Goal: Information Seeking & Learning: Check status

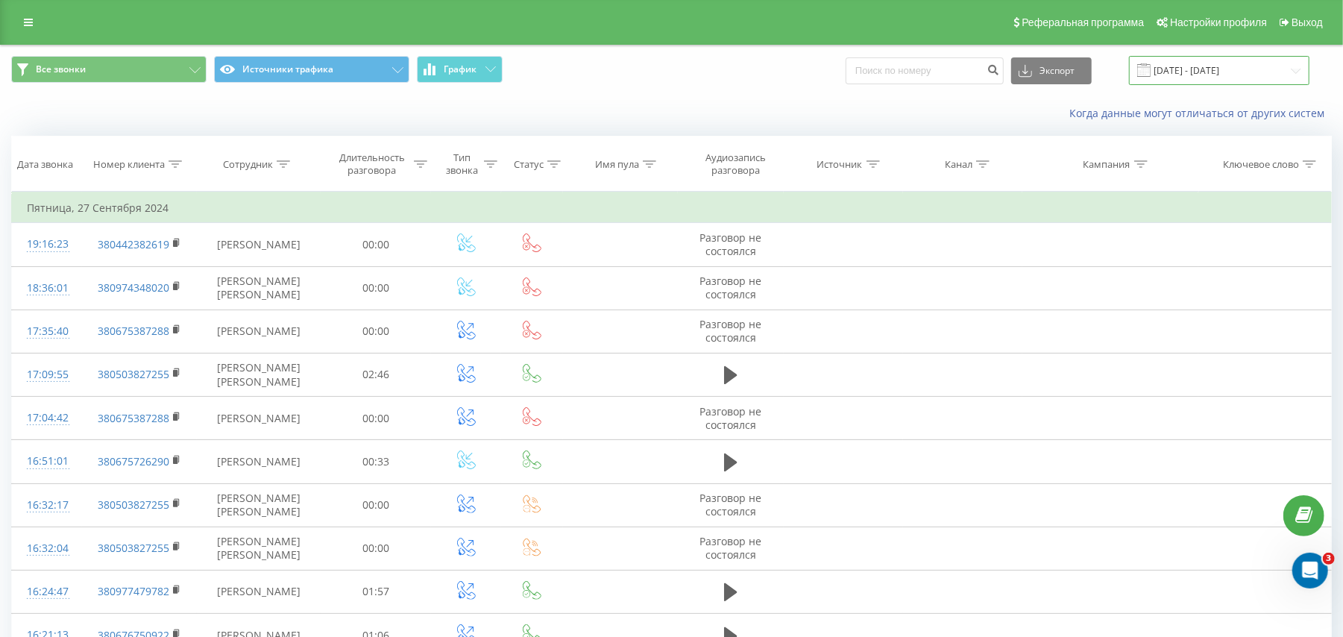
click at [1195, 61] on input "[DATE] - [DATE]" at bounding box center [1219, 70] width 180 height 29
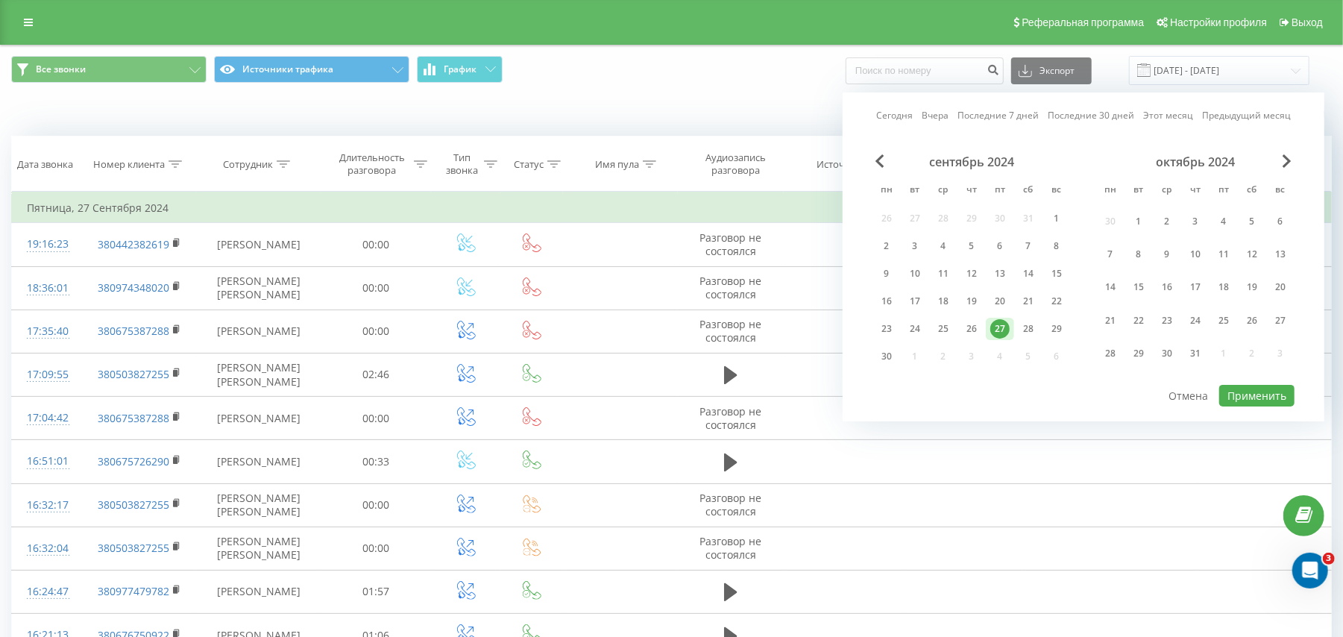
click at [902, 118] on link "Сегодня" at bounding box center [894, 115] width 37 height 14
click at [1231, 385] on button "Применить" at bounding box center [1256, 396] width 75 height 22
type input "[DATE] - [DATE]"
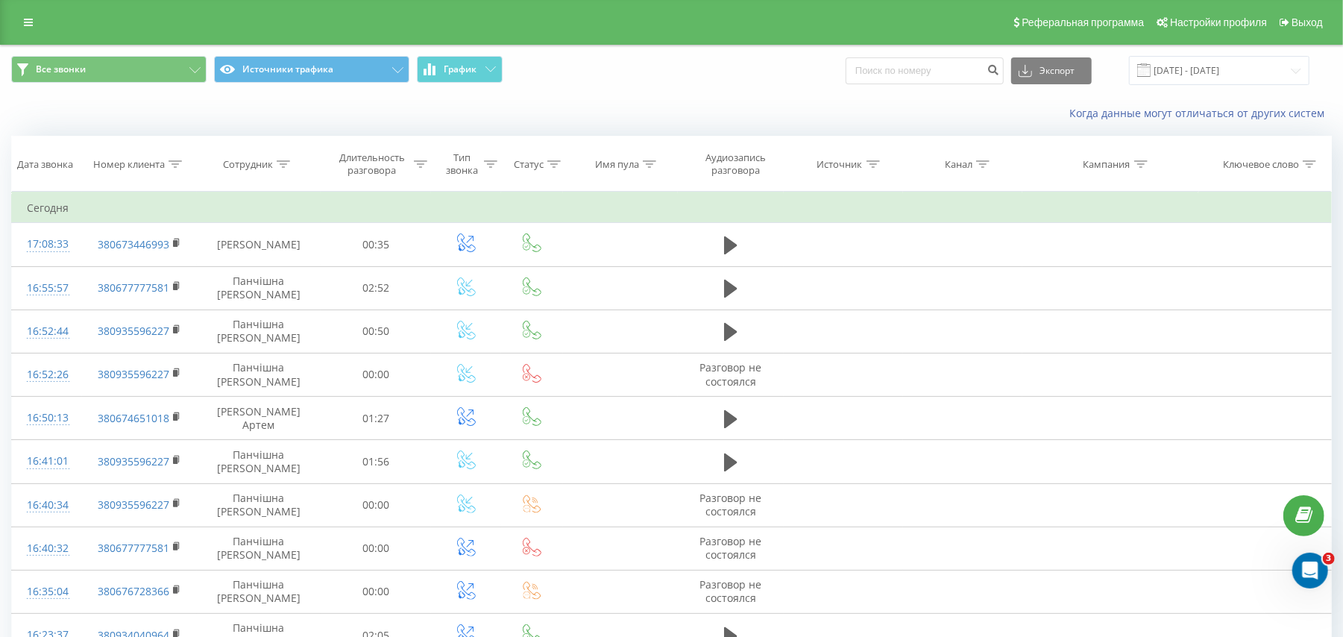
click at [171, 158] on div at bounding box center [175, 164] width 13 height 13
drag, startPoint x: 171, startPoint y: 270, endPoint x: 106, endPoint y: 278, distance: 65.4
click at [105, 278] on input "text" at bounding box center [139, 271] width 131 height 26
paste input "0632390302"
click button "OK" at bounding box center [170, 301] width 63 height 19
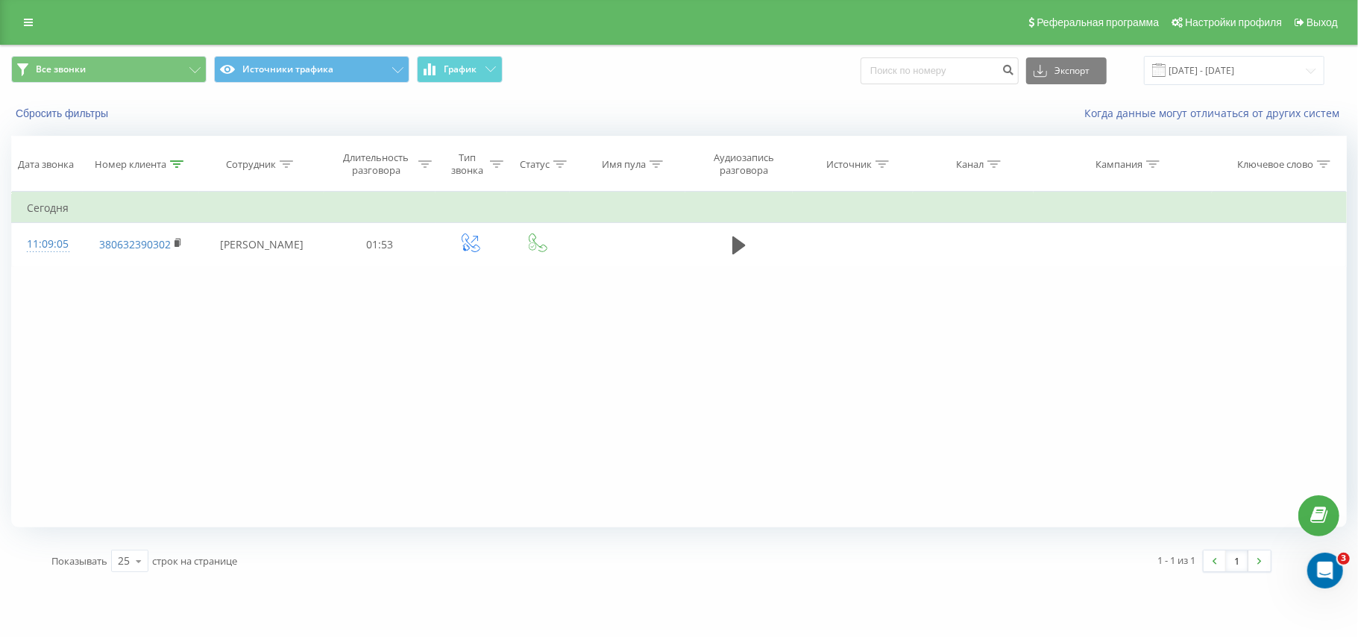
click at [177, 157] on th "Номер клиента" at bounding box center [141, 163] width 116 height 55
click at [176, 160] on icon at bounding box center [176, 163] width 13 height 7
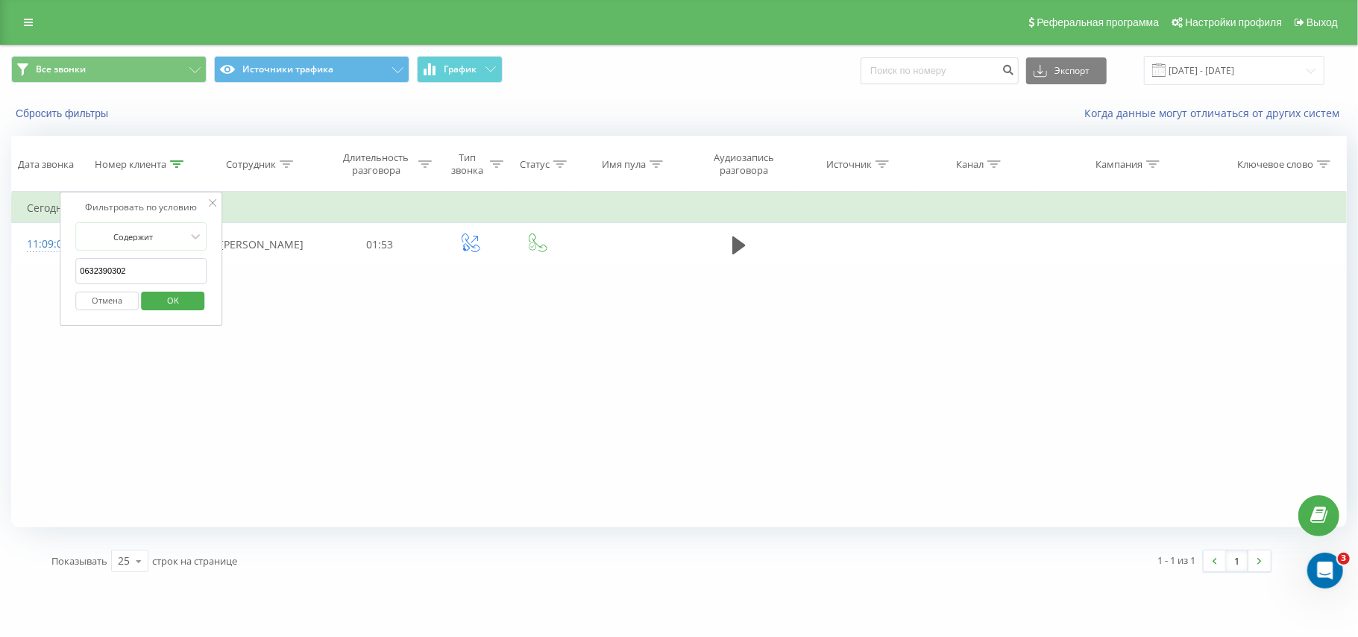
drag, startPoint x: 154, startPoint y: 283, endPoint x: 54, endPoint y: 276, distance: 99.5
click at [54, 276] on div "Фильтровать по условию Содержит 0632390302 Отмена OK Фильтровать по условию Сод…" at bounding box center [679, 360] width 1336 height 336
paste input "81850689"
click button "OK" at bounding box center [172, 301] width 63 height 19
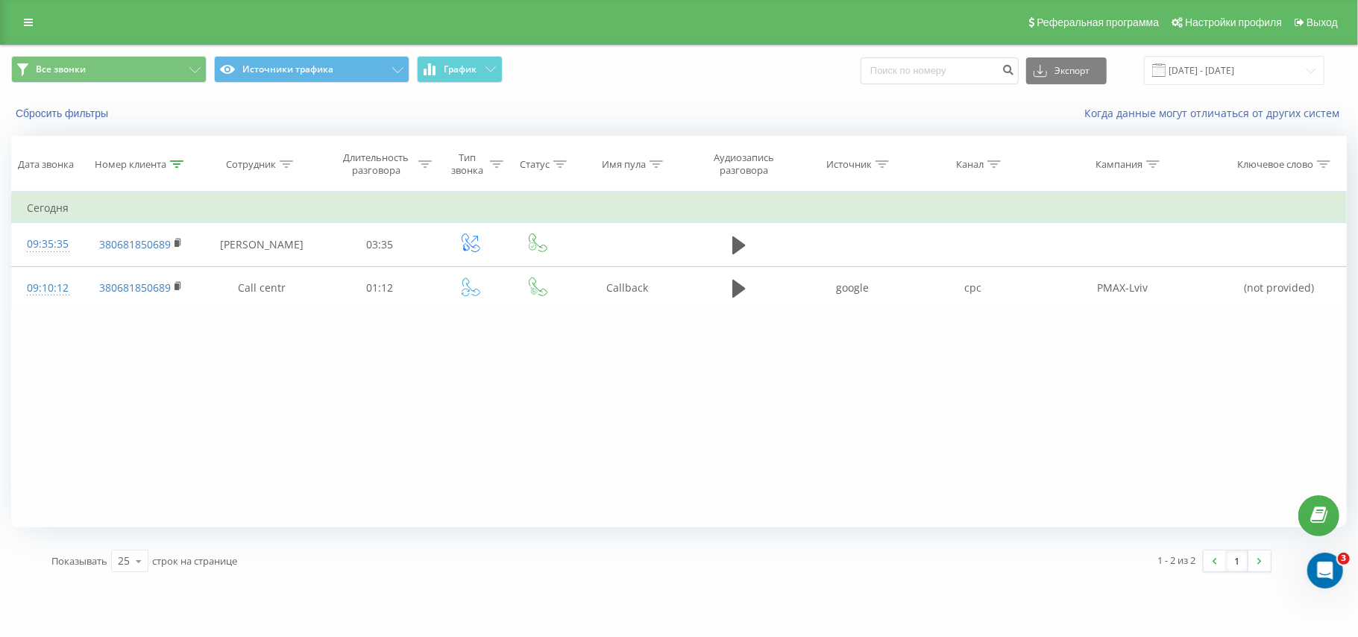
click at [174, 161] on icon at bounding box center [176, 163] width 13 height 7
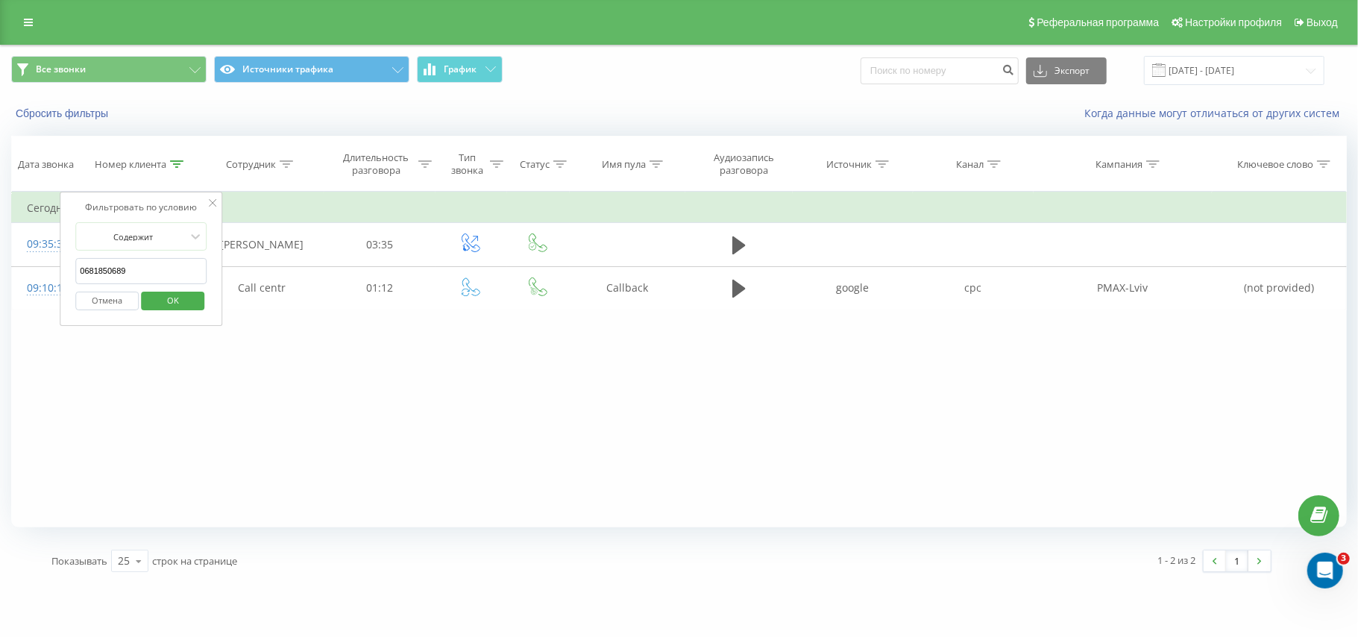
drag, startPoint x: 143, startPoint y: 266, endPoint x: 61, endPoint y: 261, distance: 82.2
click at [61, 261] on div "Фильтровать по условию Содержит 0681850689 Отмена OK" at bounding box center [141, 259] width 163 height 134
paste input "992795575"
click at [156, 311] on span "OK" at bounding box center [173, 300] width 42 height 23
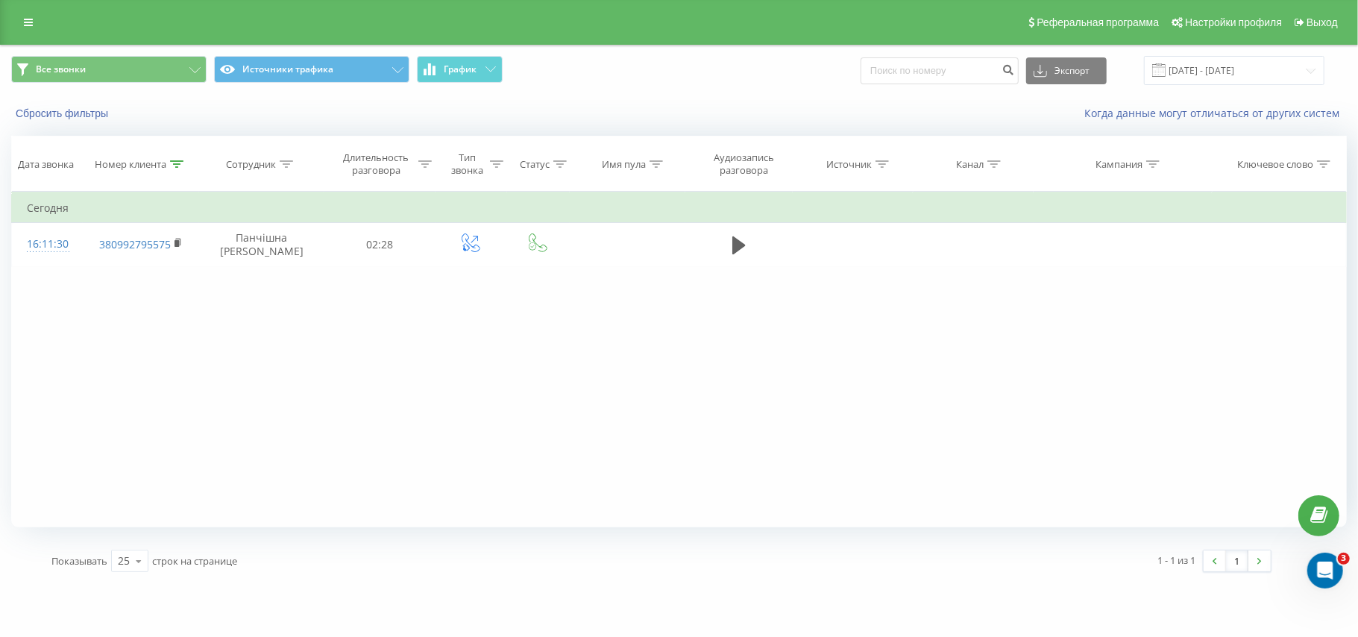
click at [172, 161] on icon at bounding box center [176, 163] width 13 height 7
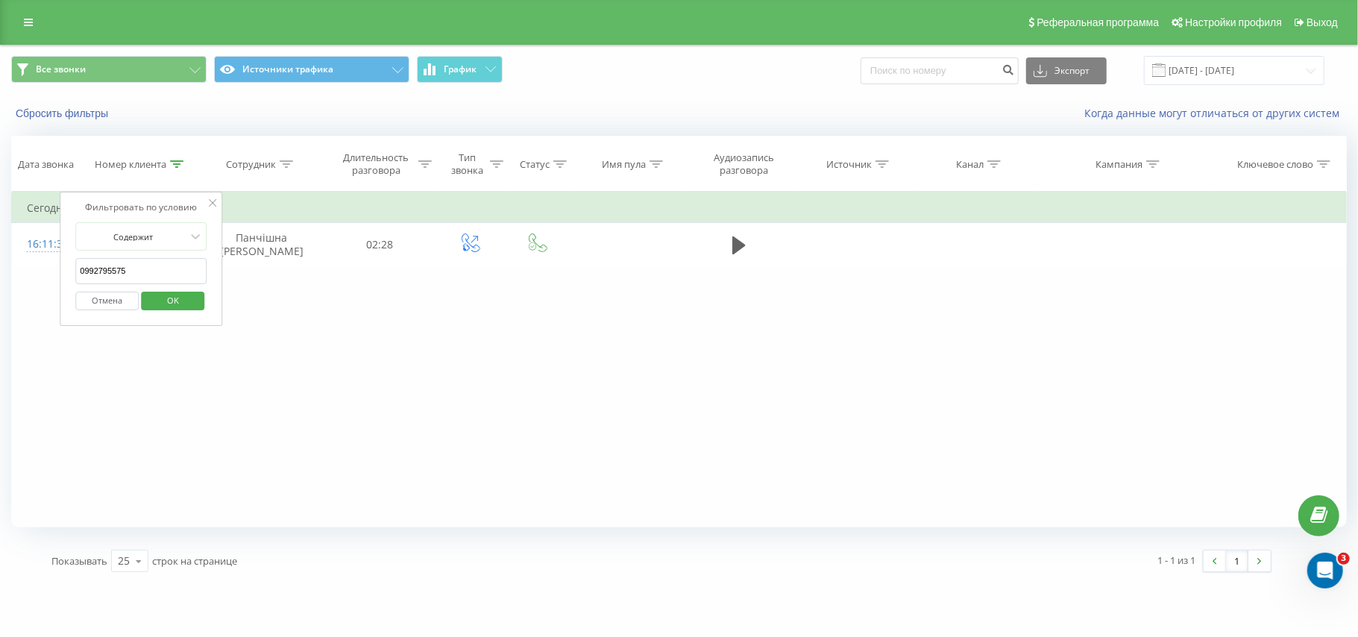
drag, startPoint x: 133, startPoint y: 278, endPoint x: 72, endPoint y: 279, distance: 61.2
click at [72, 279] on div "Фильтровать по условию Содержит 0992795575 Отмена OK" at bounding box center [141, 259] width 163 height 134
paste input "38068973119"
click button "OK" at bounding box center [172, 301] width 63 height 19
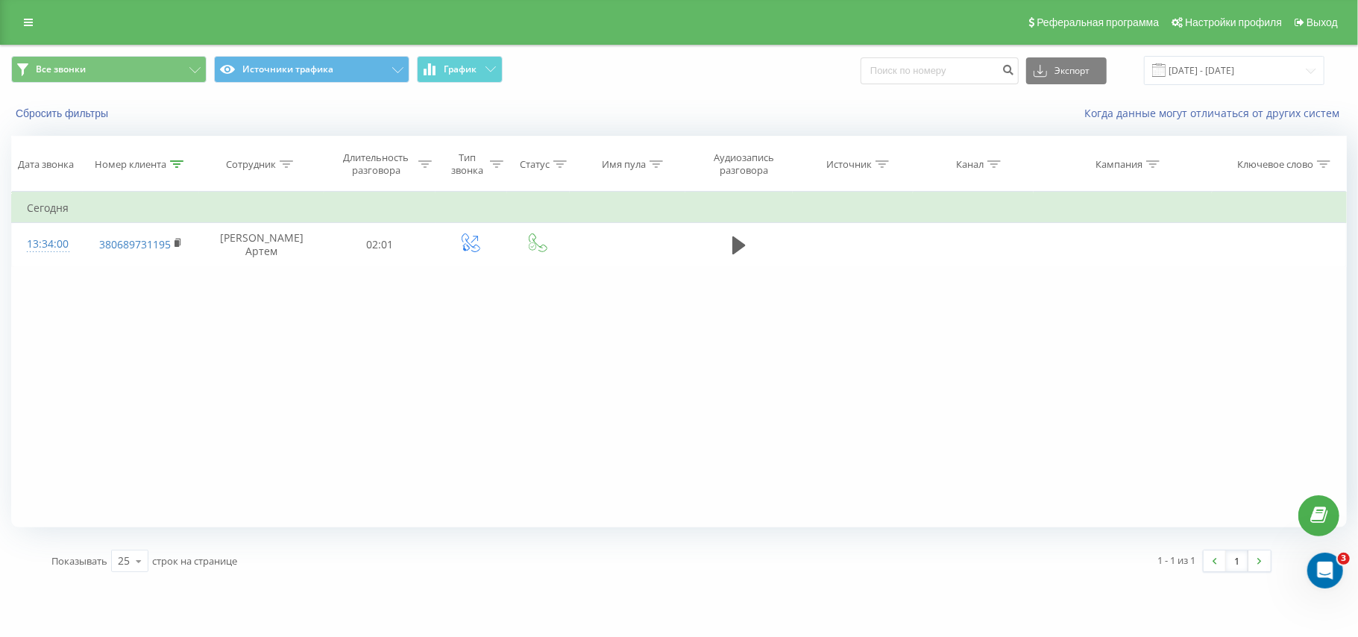
click at [172, 158] on div at bounding box center [176, 164] width 13 height 13
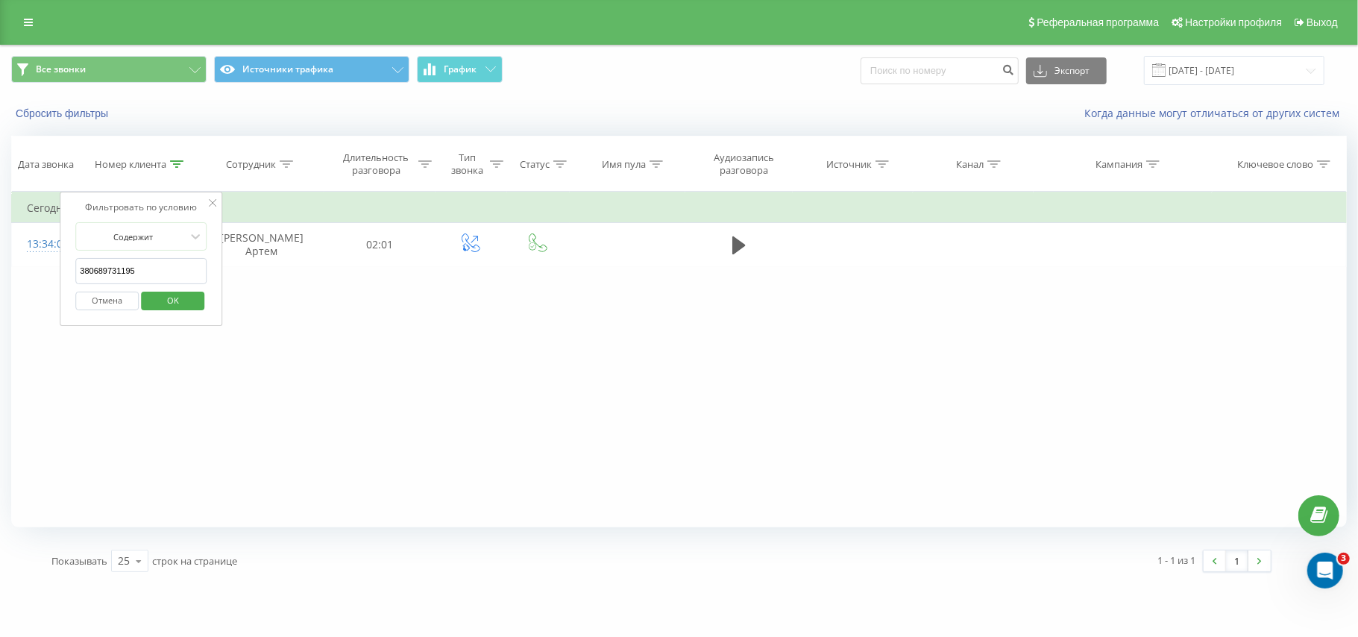
drag, startPoint x: 141, startPoint y: 269, endPoint x: 66, endPoint y: 252, distance: 76.5
click at [66, 254] on div "Фильтровать по условию Содержит 380689731195 Отмена OK" at bounding box center [141, 259] width 163 height 134
paste input "48726279912"
click button "OK" at bounding box center [172, 301] width 63 height 19
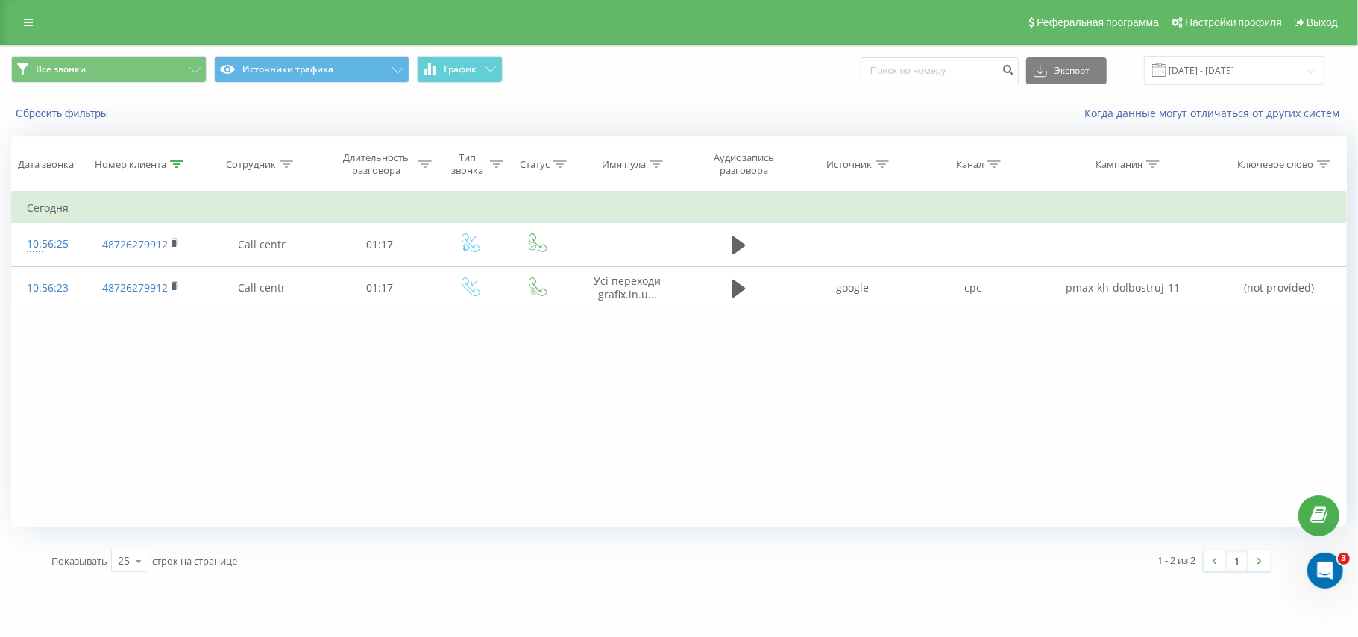
click at [171, 169] on div at bounding box center [176, 164] width 13 height 13
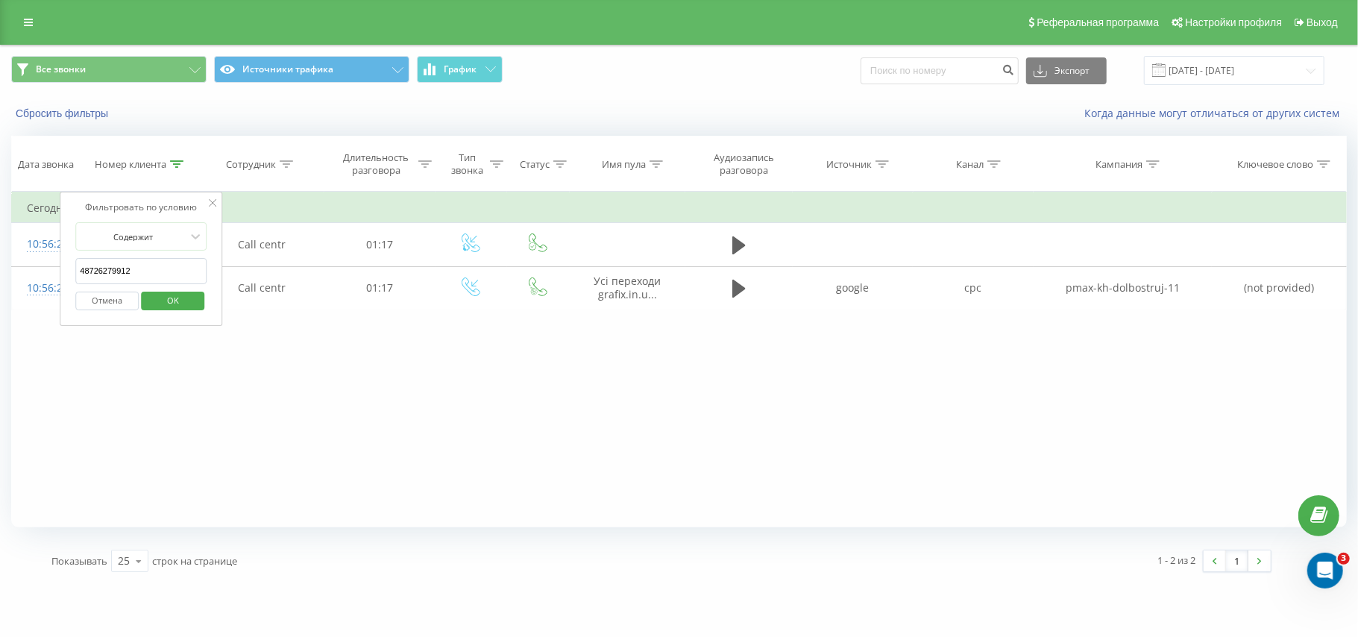
drag, startPoint x: 144, startPoint y: 266, endPoint x: 72, endPoint y: 264, distance: 72.4
click at [72, 264] on div "Фильтровать по условию Содержит 48726279912 Отмена OK" at bounding box center [141, 259] width 163 height 134
paste input "[PHONE_NUMBER]"
click at [174, 297] on span "OK" at bounding box center [173, 300] width 42 height 23
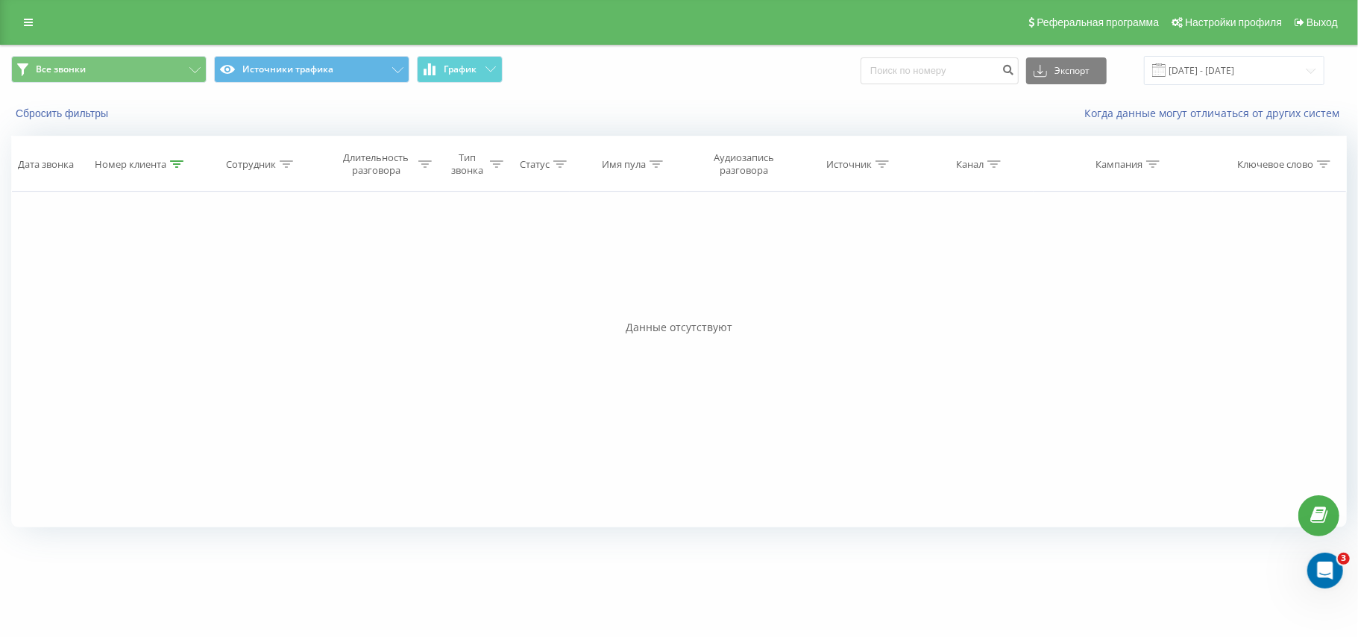
click at [173, 166] on icon at bounding box center [176, 163] width 13 height 7
drag, startPoint x: 81, startPoint y: 270, endPoint x: 94, endPoint y: 286, distance: 20.7
click at [82, 270] on input "[PHONE_NUMBER]" at bounding box center [140, 271] width 131 height 26
click at [162, 303] on span "OK" at bounding box center [173, 300] width 42 height 23
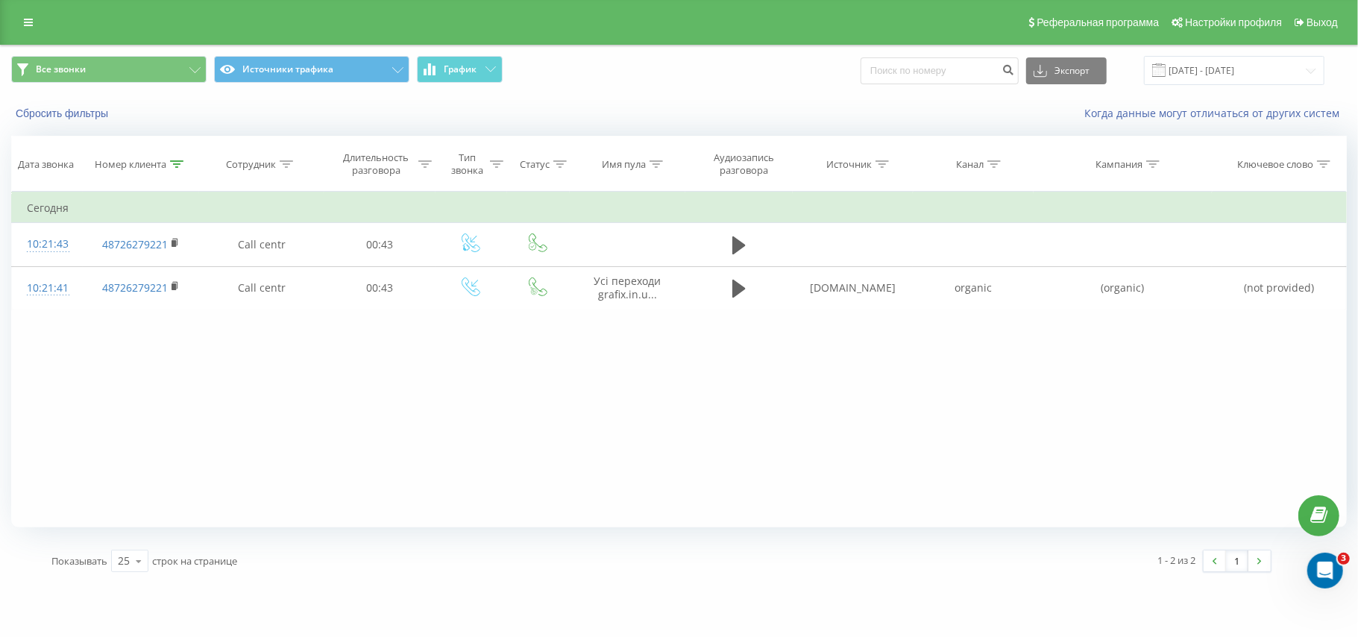
click at [177, 158] on div at bounding box center [176, 164] width 13 height 13
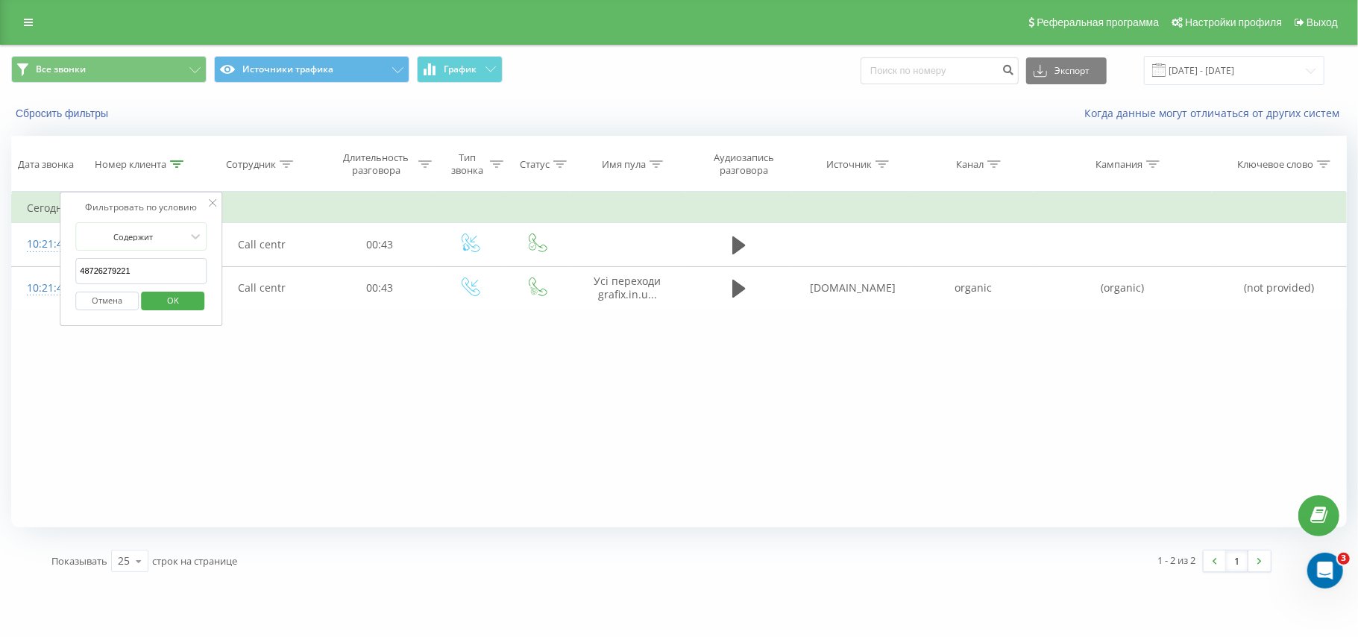
drag, startPoint x: 130, startPoint y: 269, endPoint x: 69, endPoint y: 267, distance: 61.2
click at [69, 267] on div "Фильтровать по условию Содержит 48726279221 Отмена OK" at bounding box center [141, 259] width 163 height 134
paste input "0976555792"
click button "OK" at bounding box center [172, 301] width 63 height 19
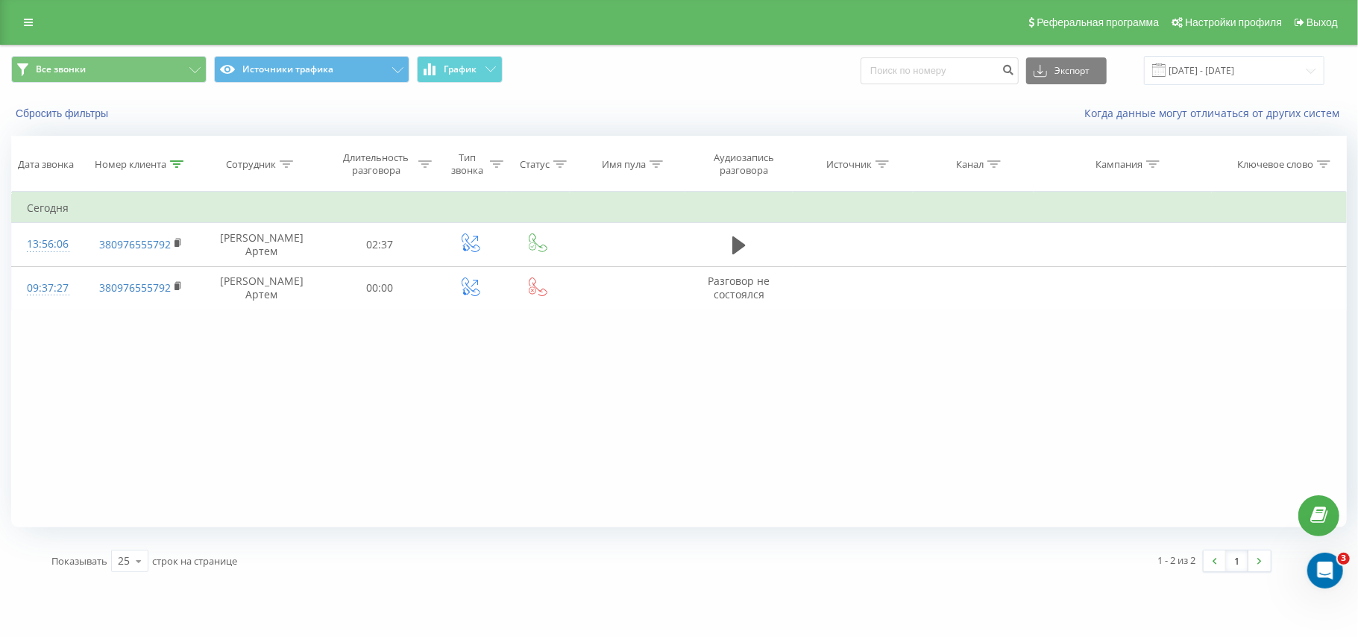
click at [176, 160] on icon at bounding box center [176, 163] width 13 height 7
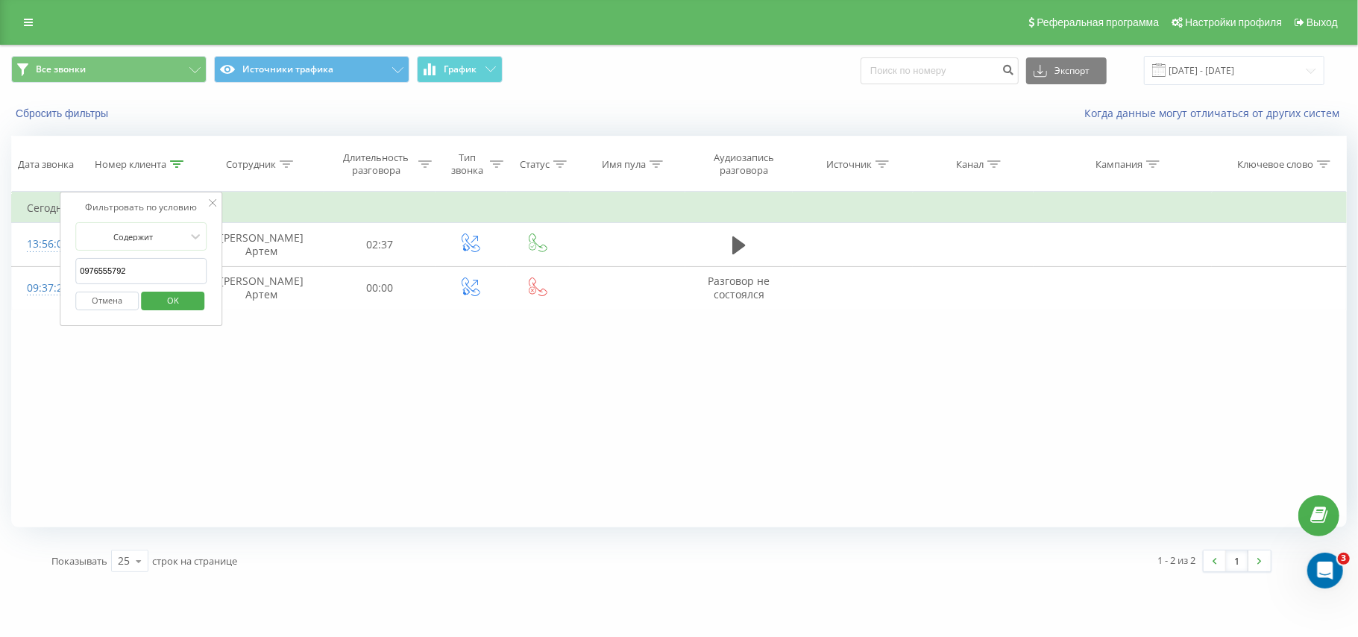
drag, startPoint x: 154, startPoint y: 278, endPoint x: 63, endPoint y: 269, distance: 90.7
click at [64, 270] on div "Фильтровать по условию Содержит 0976555792 Отмена OK" at bounding box center [141, 259] width 163 height 134
paste input "380673406983"
click button "OK" at bounding box center [172, 301] width 63 height 19
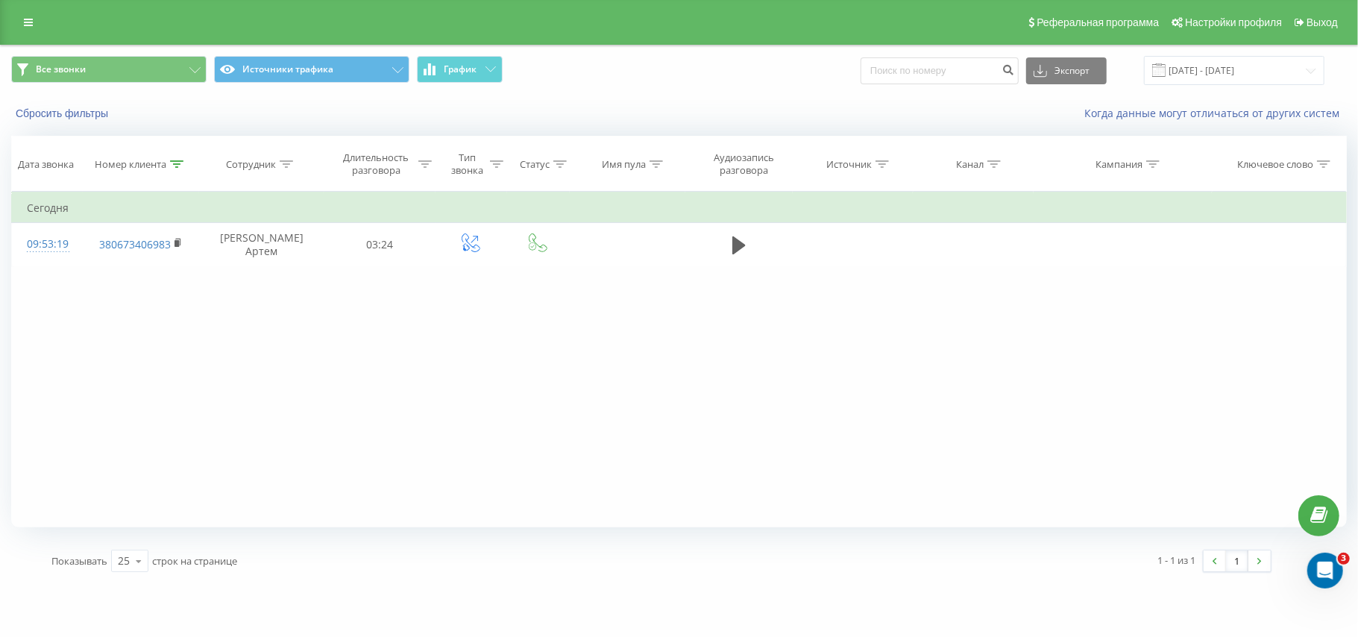
click at [171, 165] on icon at bounding box center [176, 163] width 13 height 7
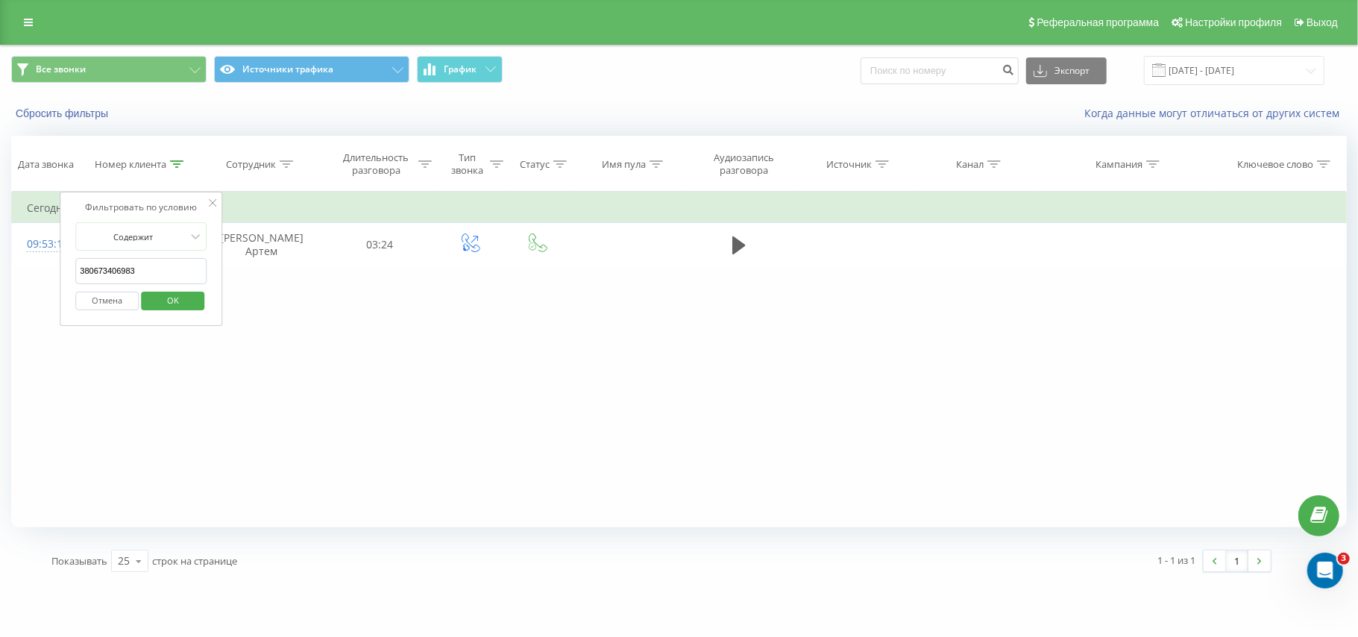
drag, startPoint x: 149, startPoint y: 273, endPoint x: 66, endPoint y: 289, distance: 84.4
click at [66, 289] on div "Фильтровать по условию Содержит 380673406983 Отмена OK" at bounding box center [141, 259] width 163 height 134
paste input "989228047"
click button "OK" at bounding box center [172, 301] width 63 height 19
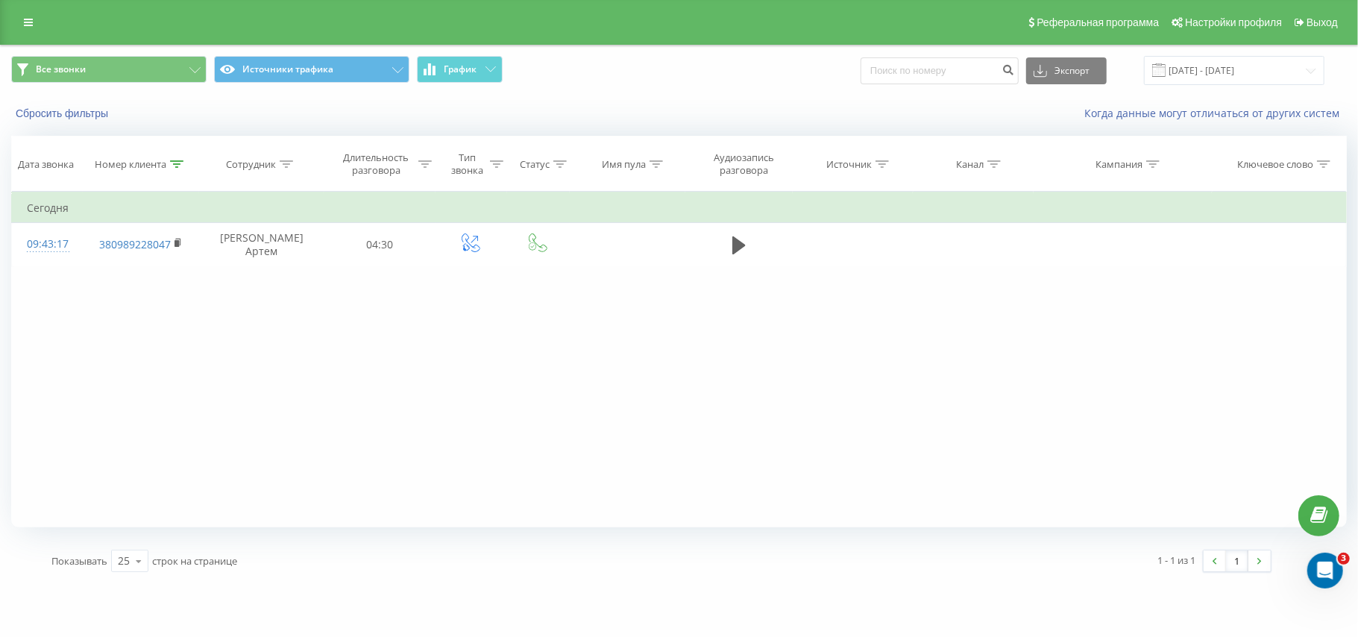
click at [180, 169] on div at bounding box center [176, 164] width 13 height 13
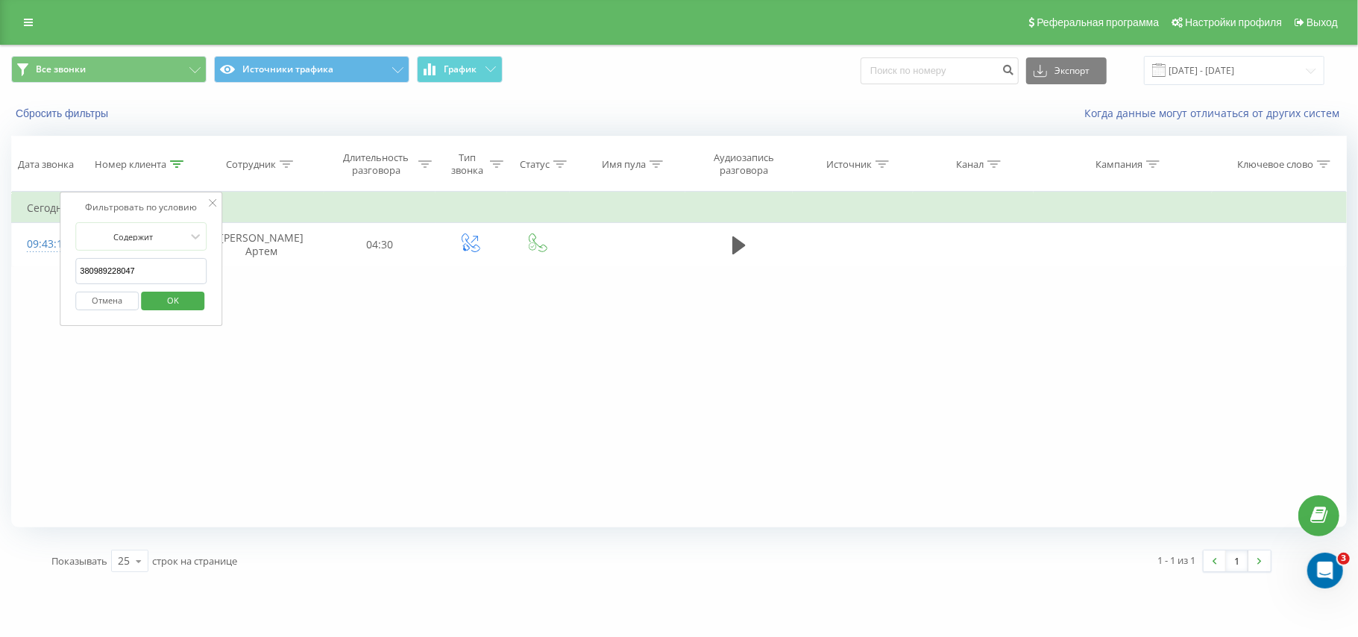
drag, startPoint x: 140, startPoint y: 279, endPoint x: 75, endPoint y: 282, distance: 65.0
click at [75, 282] on input "380989228047" at bounding box center [140, 271] width 131 height 26
paste input "675201015"
click button "OK" at bounding box center [172, 301] width 63 height 19
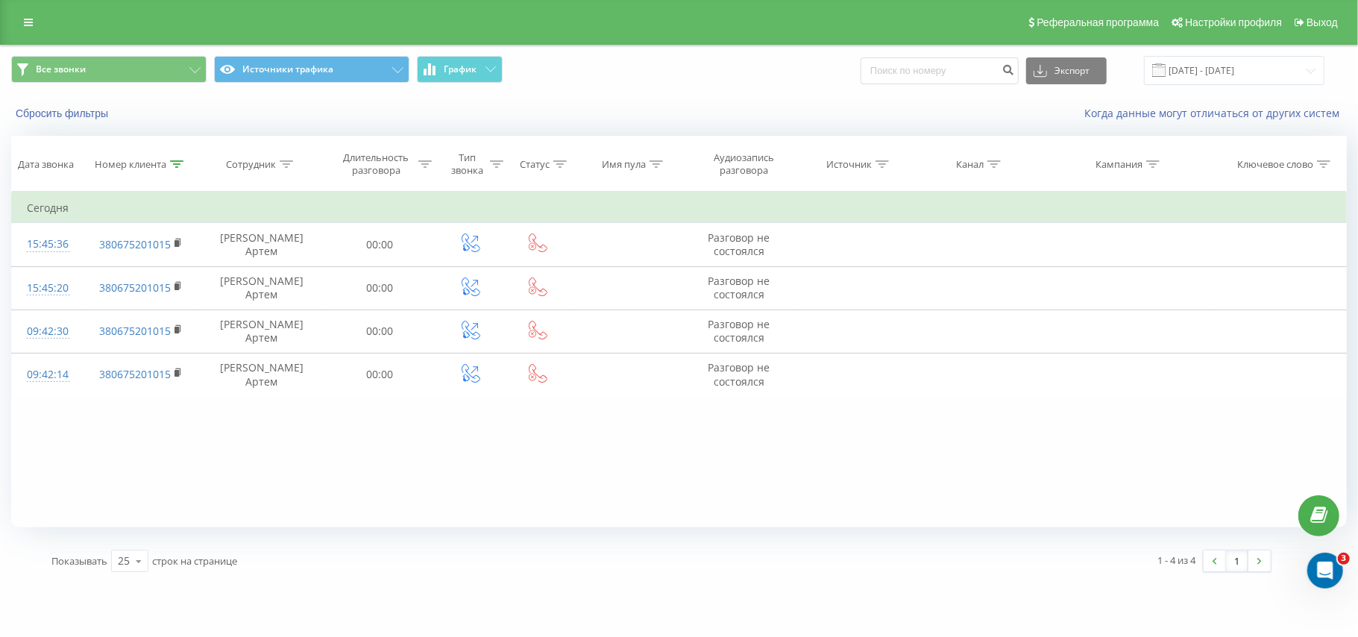
click at [174, 158] on div at bounding box center [176, 164] width 13 height 13
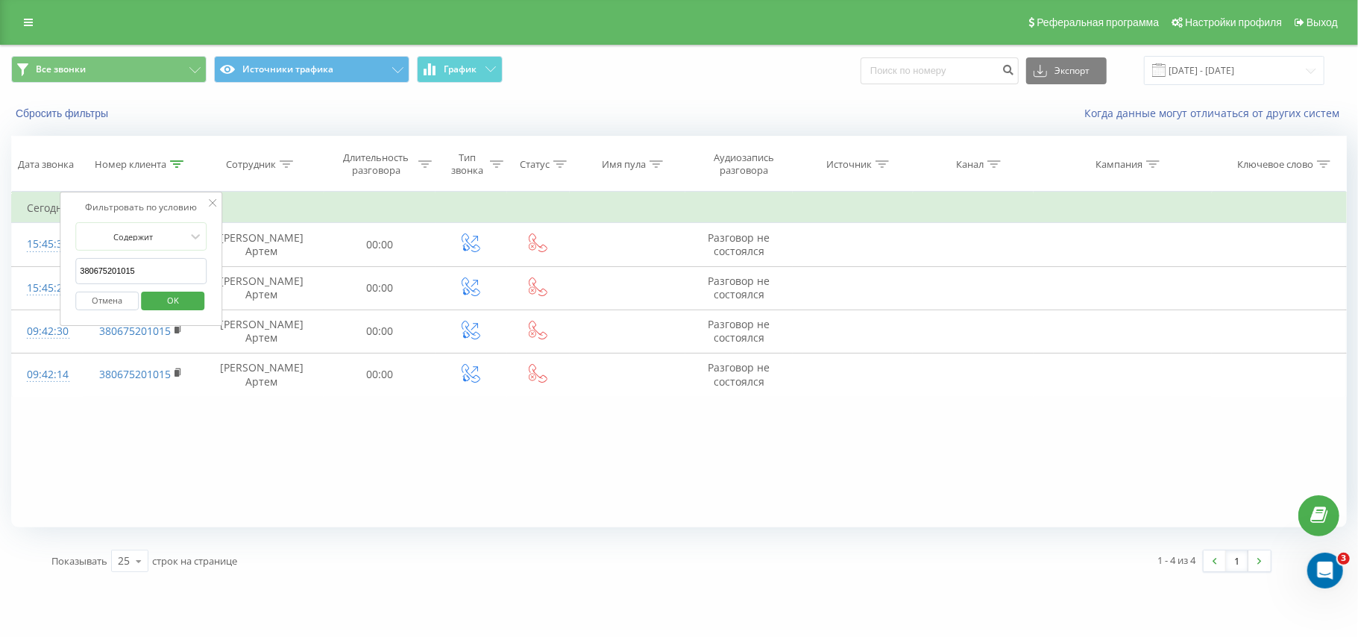
drag, startPoint x: 170, startPoint y: 268, endPoint x: 69, endPoint y: 267, distance: 100.7
click at [69, 267] on div "Фильтровать по условию Содержит 380675201015 Отмена OK" at bounding box center [141, 259] width 163 height 134
paste input "50881937"
type input "380508819375"
click button "OK" at bounding box center [172, 301] width 63 height 19
